Goal: Task Accomplishment & Management: Manage account settings

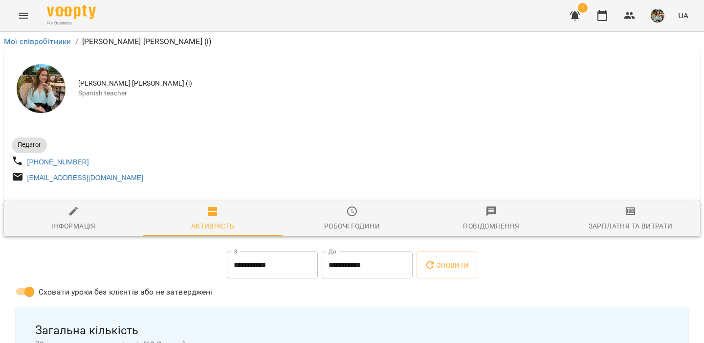
scroll to position [0, 0]
click at [660, 15] on img "button" at bounding box center [658, 16] width 14 height 14
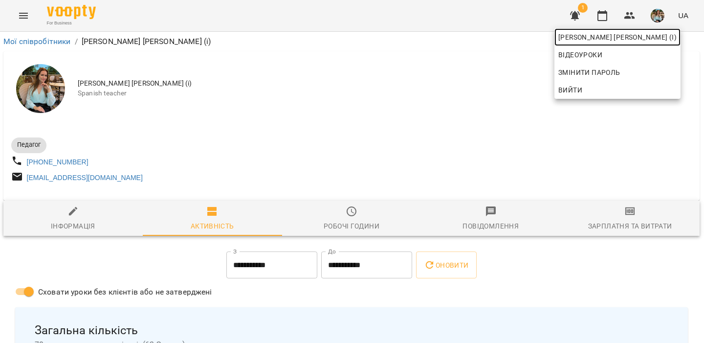
click at [645, 42] on span "[PERSON_NAME] [PERSON_NAME] (і)" at bounding box center [617, 37] width 118 height 12
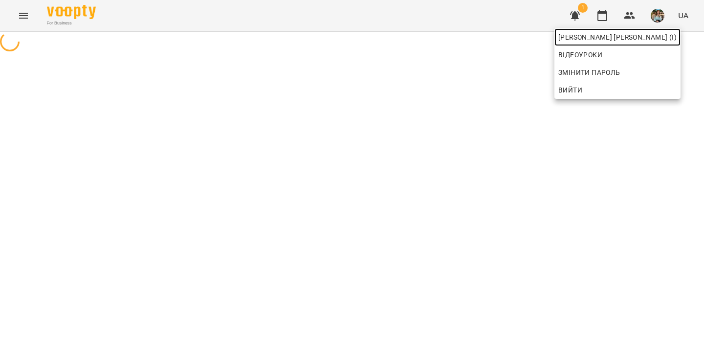
scroll to position [0, 0]
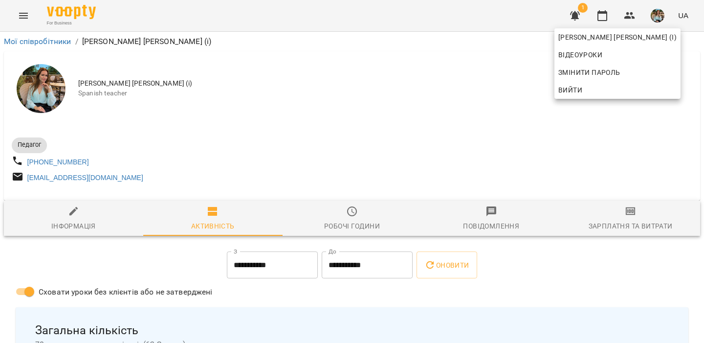
click at [399, 161] on div at bounding box center [352, 171] width 704 height 343
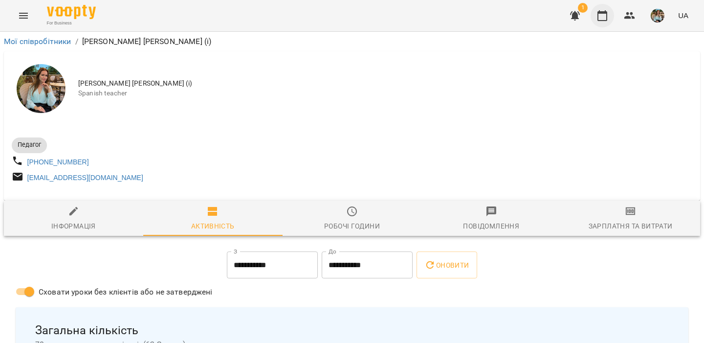
click at [602, 19] on icon "button" at bounding box center [602, 16] width 12 height 12
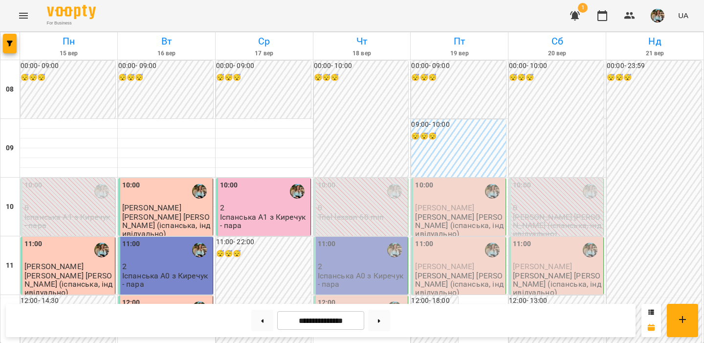
scroll to position [641, 0]
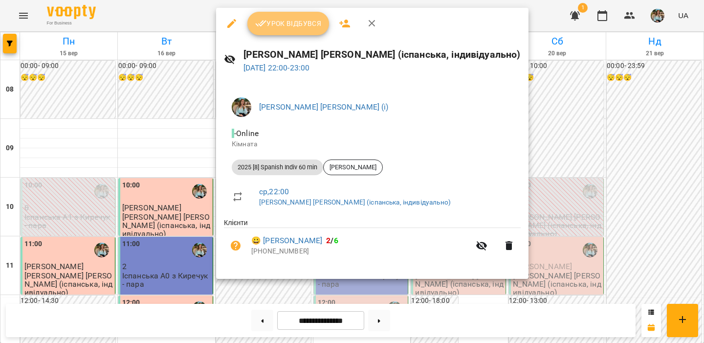
click at [281, 24] on span "Урок відбувся" at bounding box center [288, 24] width 66 height 12
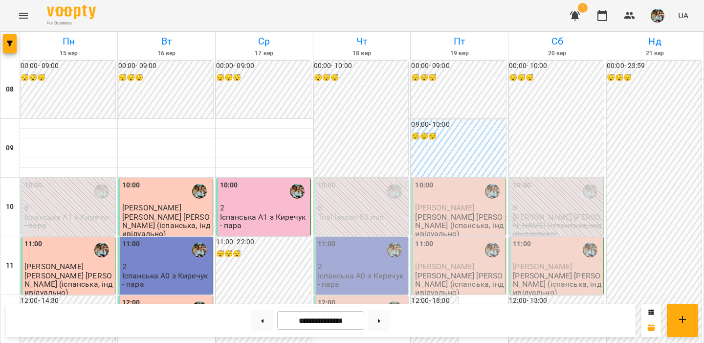
click at [659, 20] on img "button" at bounding box center [658, 16] width 14 height 14
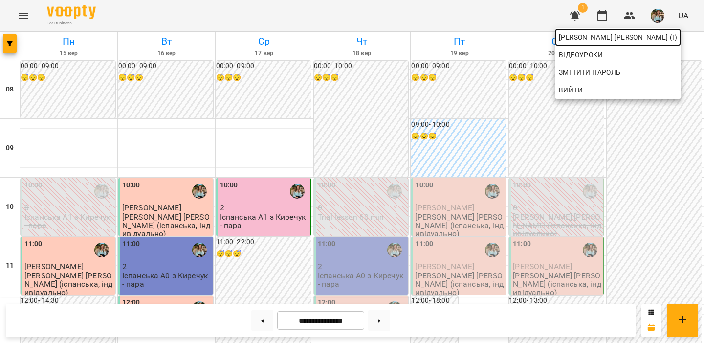
click at [653, 40] on span "[PERSON_NAME] [PERSON_NAME] (і)" at bounding box center [618, 37] width 118 height 12
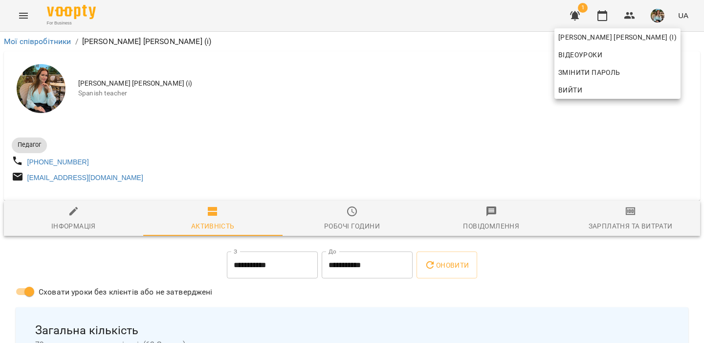
click at [384, 110] on div at bounding box center [352, 171] width 704 height 343
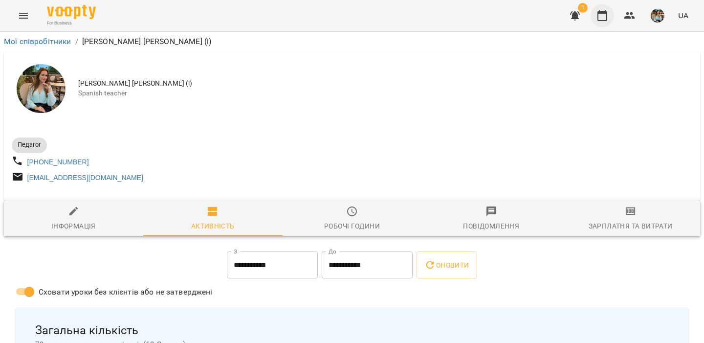
click at [601, 17] on icon "button" at bounding box center [602, 16] width 12 height 12
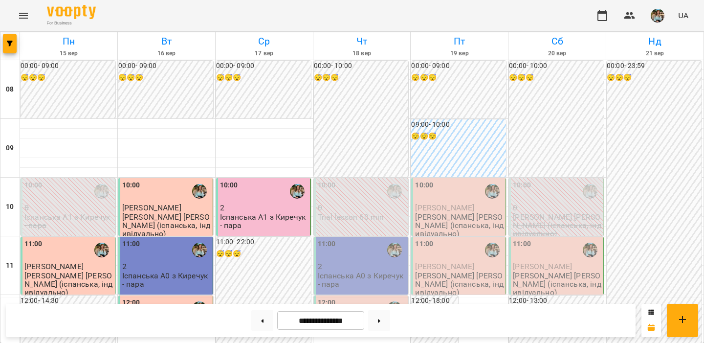
scroll to position [641, 0]
click at [654, 16] on img "button" at bounding box center [658, 16] width 14 height 14
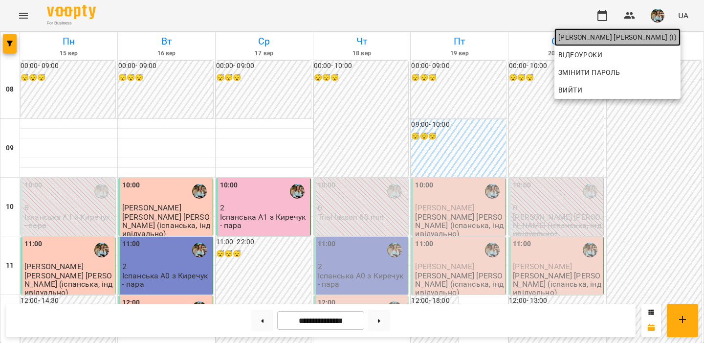
click at [644, 35] on span "[PERSON_NAME] [PERSON_NAME] (і)" at bounding box center [617, 37] width 118 height 12
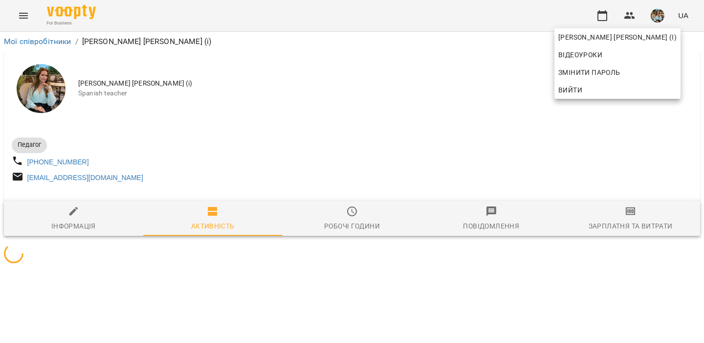
click at [348, 100] on div at bounding box center [352, 171] width 704 height 343
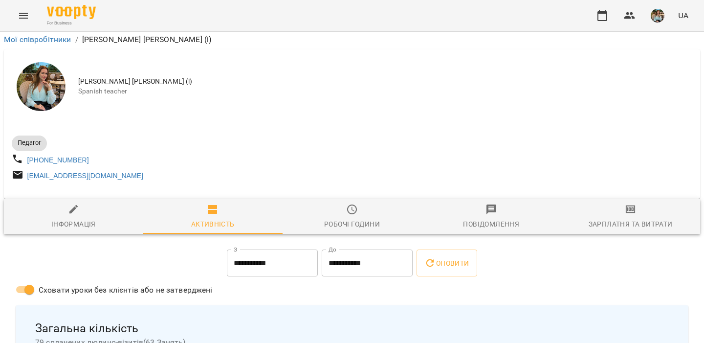
scroll to position [283, 0]
